Goal: Transaction & Acquisition: Download file/media

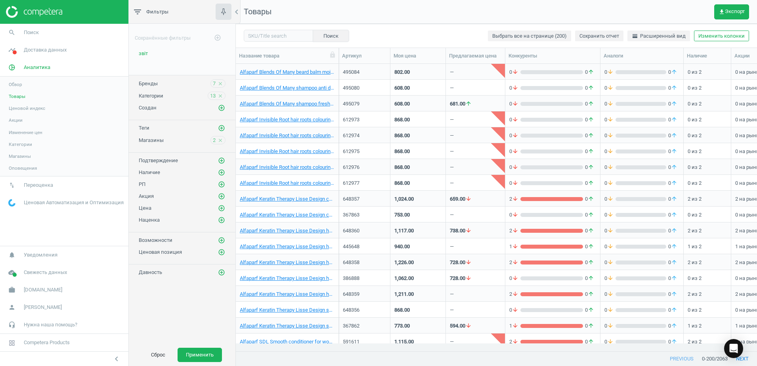
scroll to position [272, 514]
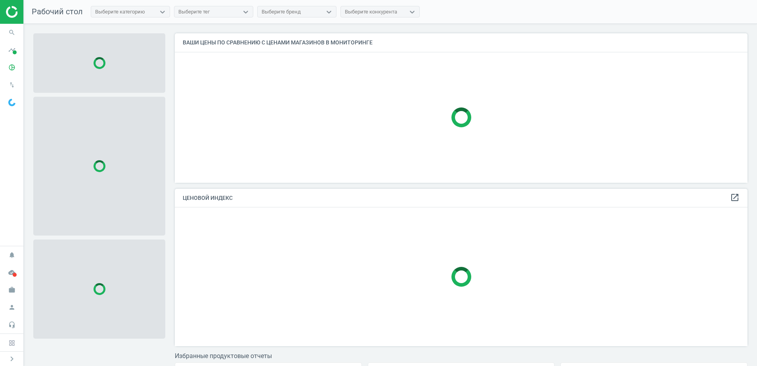
scroll to position [165, 581]
click at [13, 50] on span at bounding box center [15, 52] width 4 height 4
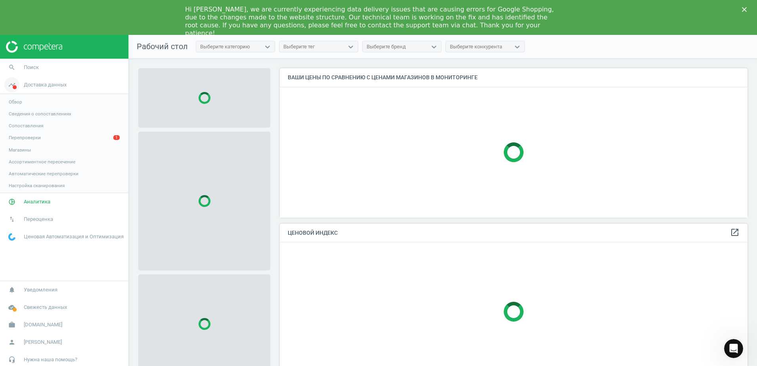
scroll to position [0, 0]
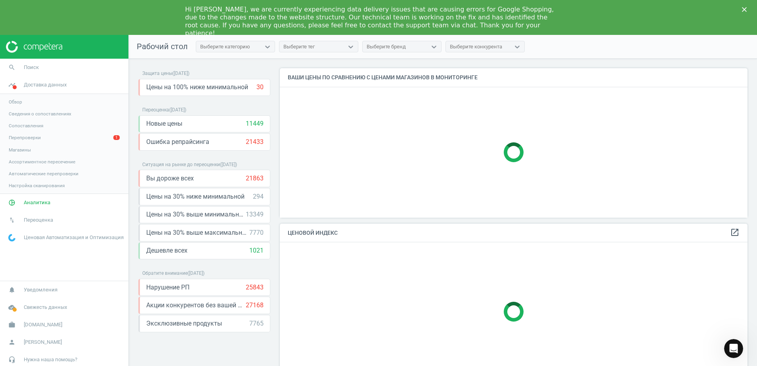
click at [60, 136] on link "Перепроверки 1" at bounding box center [64, 138] width 128 height 12
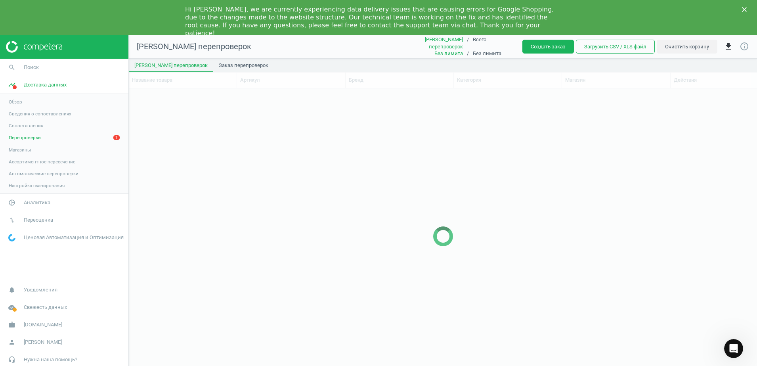
scroll to position [282, 621]
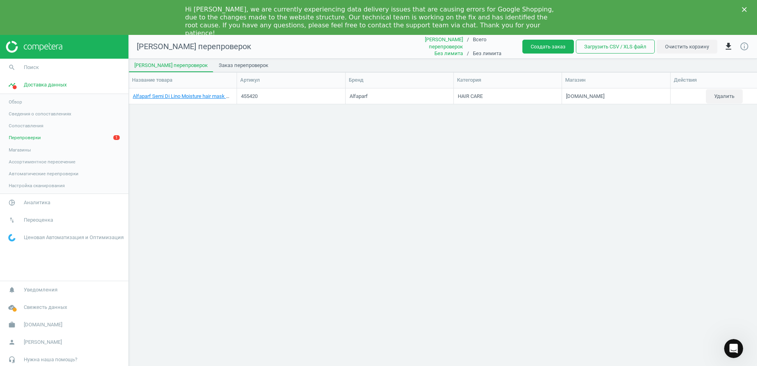
click at [21, 136] on span "Перепроверки" at bounding box center [25, 137] width 32 height 6
click at [34, 203] on span "Аналитика" at bounding box center [37, 202] width 27 height 7
click at [19, 132] on span "Товары" at bounding box center [17, 131] width 17 height 6
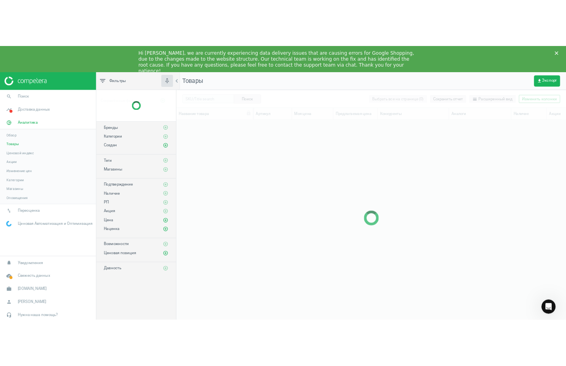
scroll to position [272, 514]
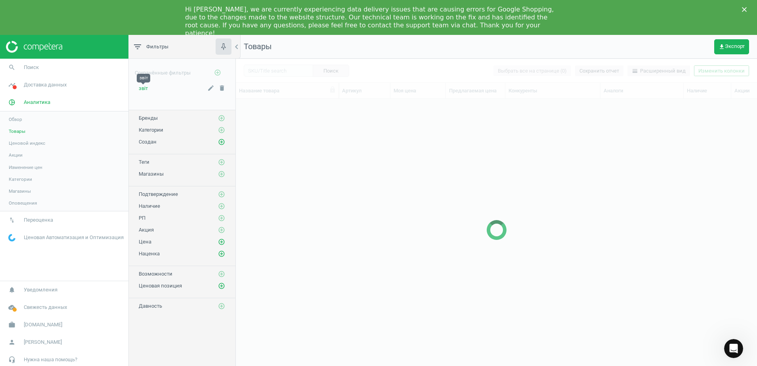
click at [144, 87] on span "звіт" at bounding box center [143, 88] width 9 height 6
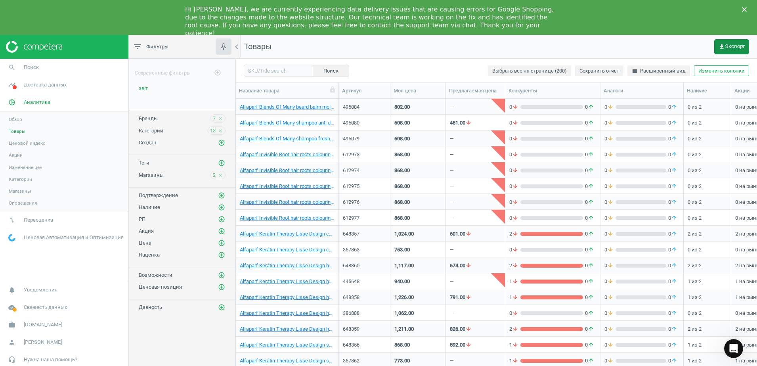
click at [733, 47] on span "get_app Экспорт" at bounding box center [732, 47] width 26 height 6
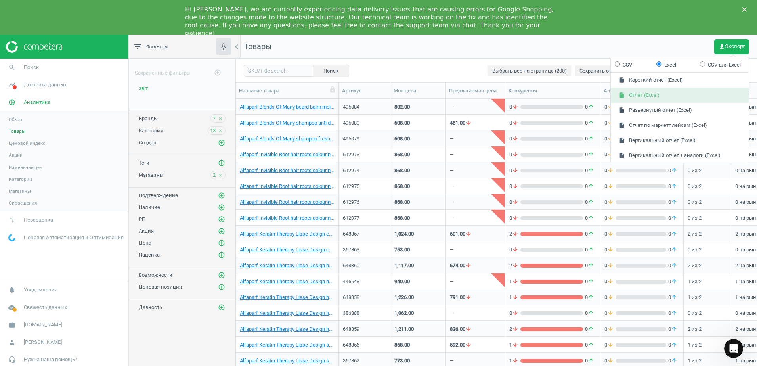
click at [656, 94] on button "insert_drive_file Отчет (Excel)" at bounding box center [680, 95] width 138 height 15
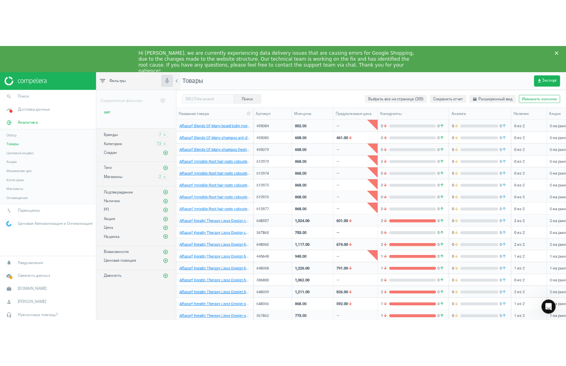
scroll to position [272, 323]
